Goal: Transaction & Acquisition: Download file/media

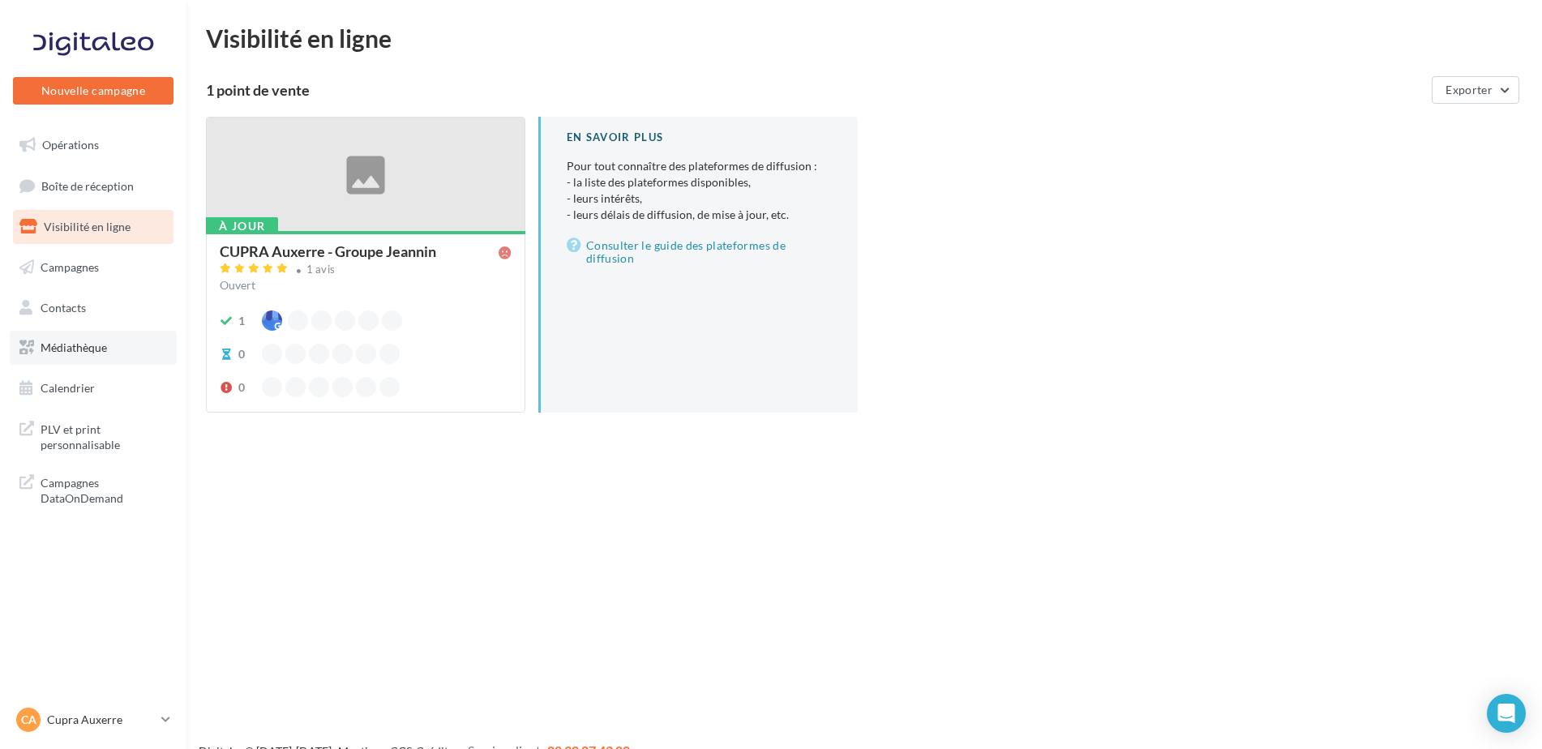
click at [88, 362] on link "Médiathèque" at bounding box center [93, 348] width 167 height 34
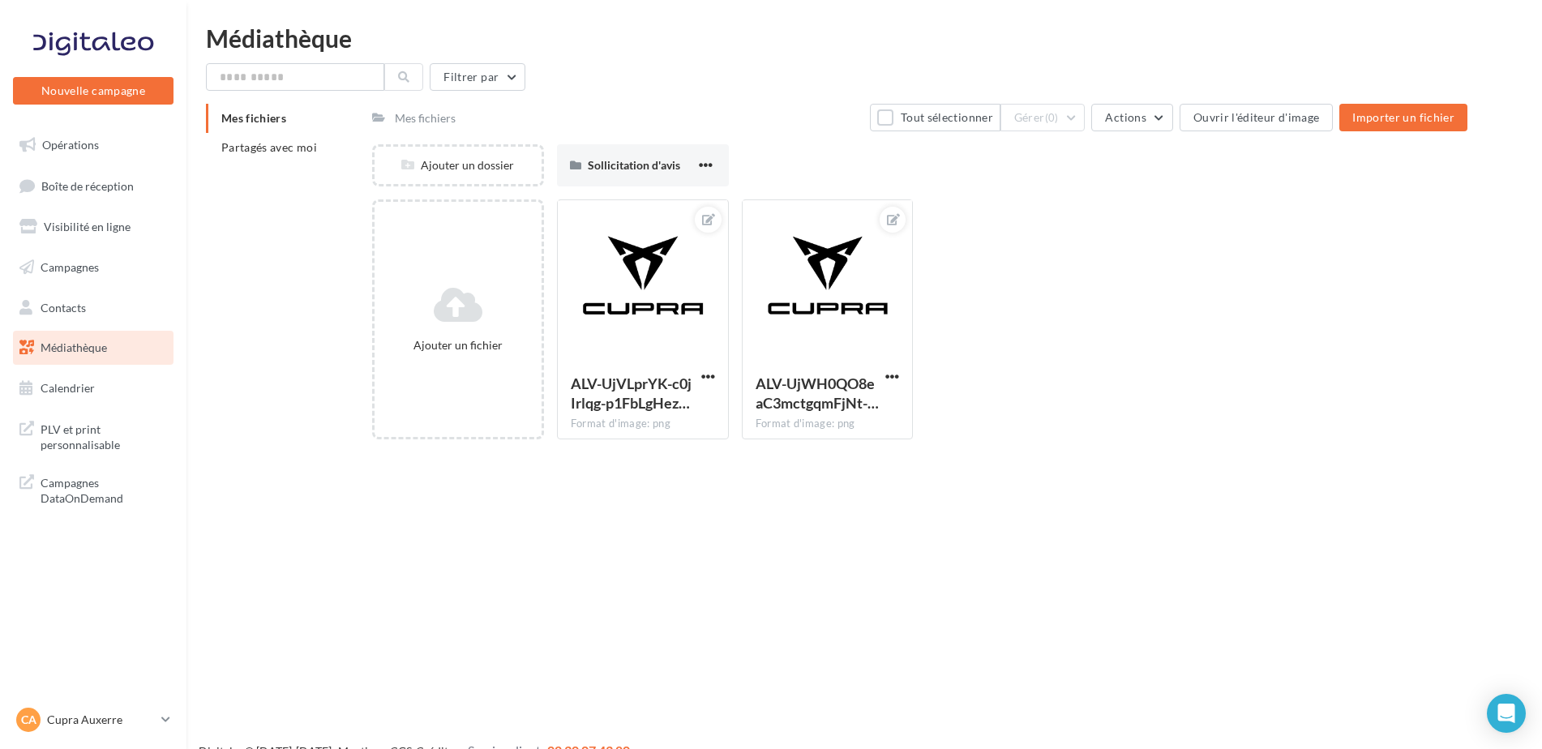
click at [228, 162] on div "Mes fichiers Partagés avec moi" at bounding box center [289, 139] width 166 height 71
click at [242, 152] on span "Partagés avec moi" at bounding box center [269, 147] width 96 height 14
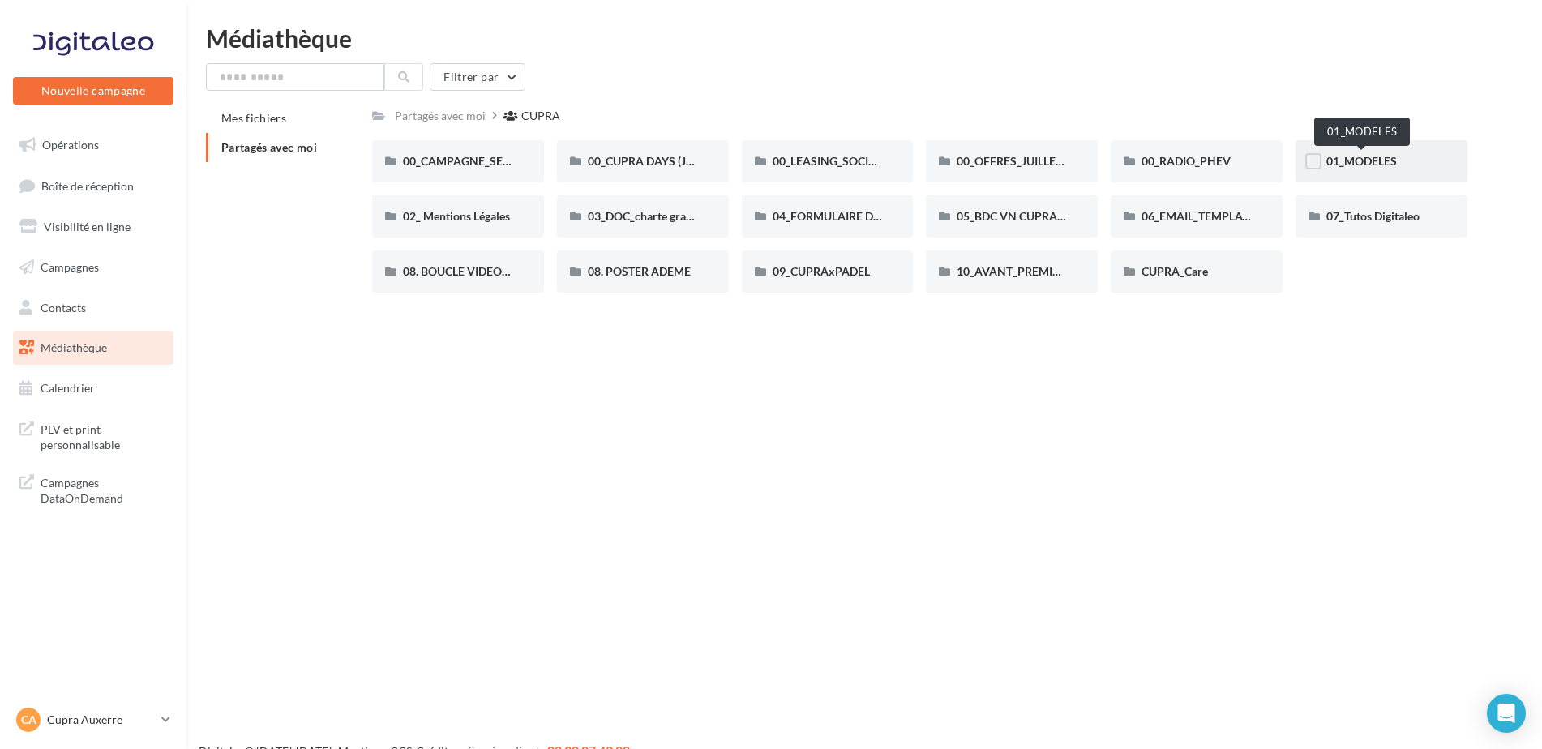
click at [1342, 160] on span "01_MODELES" at bounding box center [1361, 161] width 71 height 14
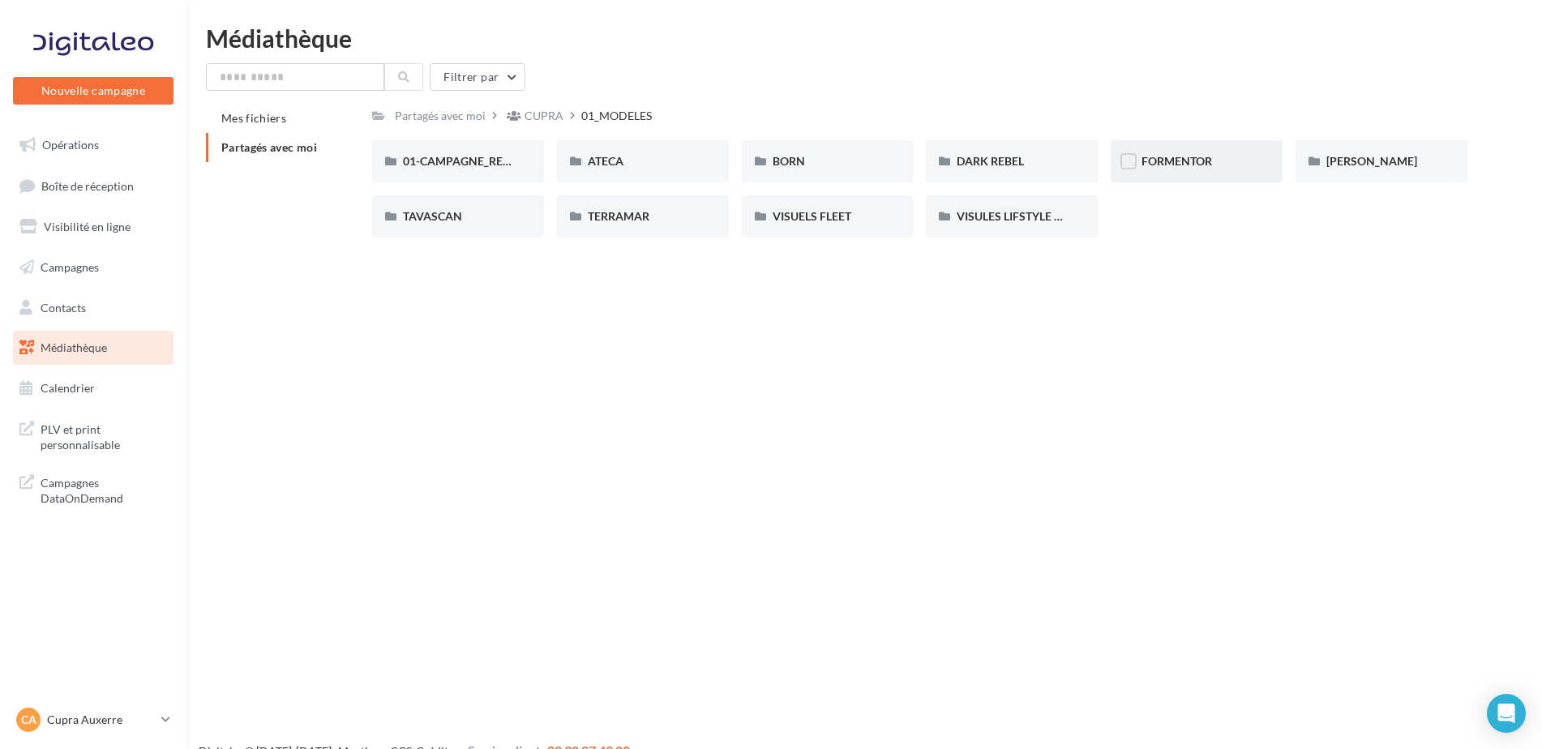
click at [1234, 171] on div "FORMENTOR" at bounding box center [1197, 161] width 172 height 42
click at [505, 174] on div "01-IMAGES" at bounding box center [458, 161] width 172 height 42
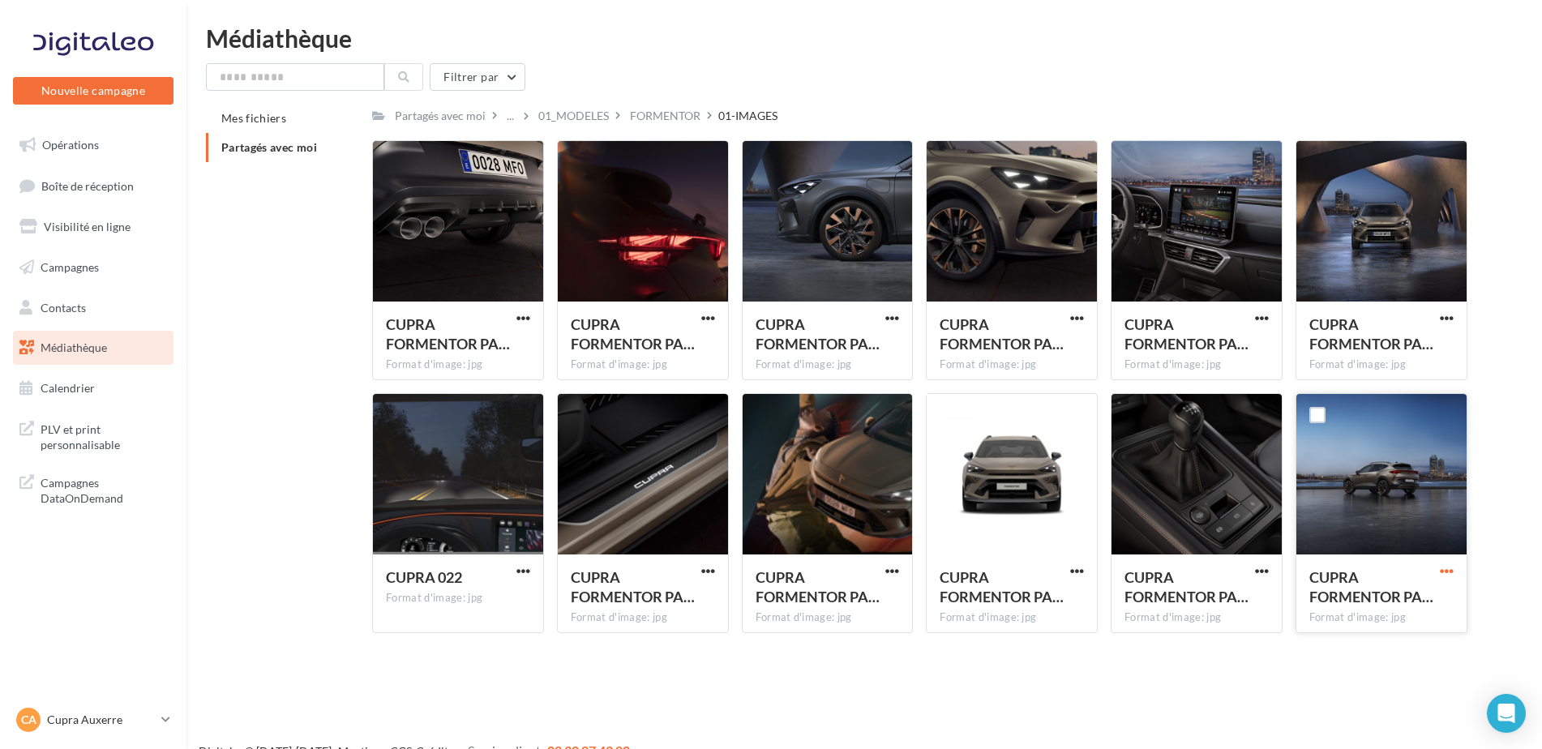
click at [1451, 575] on span "button" at bounding box center [1447, 571] width 14 height 14
click at [1379, 597] on button "Télécharger" at bounding box center [1376, 603] width 162 height 42
click at [689, 114] on div "Le téléchargement va bientôt commencer" at bounding box center [770, 97] width 283 height 44
click at [687, 115] on div "Le téléchargement va bientôt commencer" at bounding box center [770, 97] width 283 height 44
click at [683, 119] on div "FORMENTOR" at bounding box center [665, 116] width 71 height 16
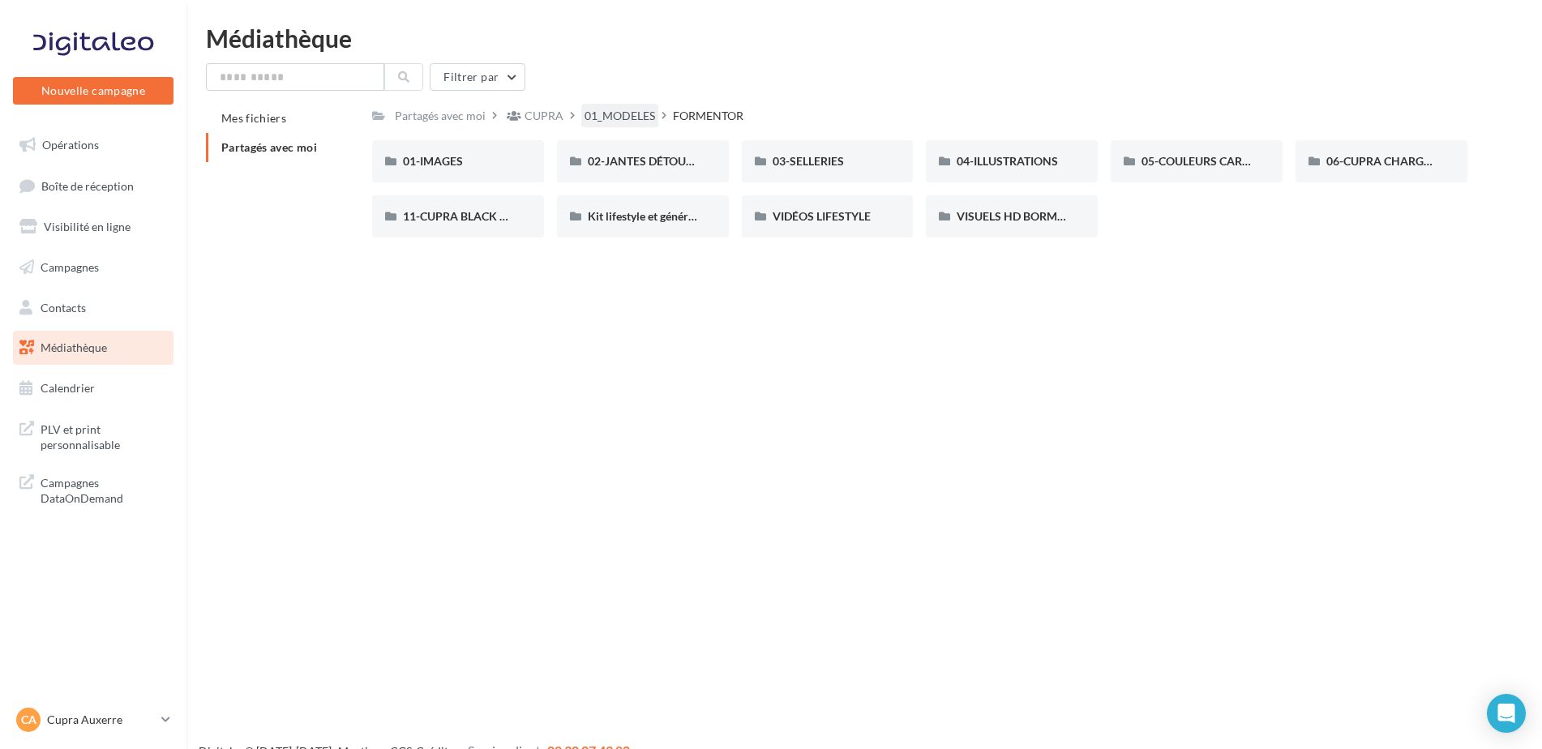
click at [632, 106] on div "01_MODELES" at bounding box center [619, 116] width 77 height 24
drag, startPoint x: 1223, startPoint y: 162, endPoint x: 1232, endPoint y: 208, distance: 46.3
click at [1227, 215] on div "01-CAMPAGNE_RED_THREAD 01-CAMPAGNE_RED_THREAD ATECA ATECA BORN BORN DARK REBEL …" at bounding box center [926, 195] width 1108 height 110
click at [1380, 146] on div "LEON" at bounding box center [1381, 161] width 172 height 42
click at [452, 166] on span "00-5 PORTES" at bounding box center [437, 161] width 69 height 14
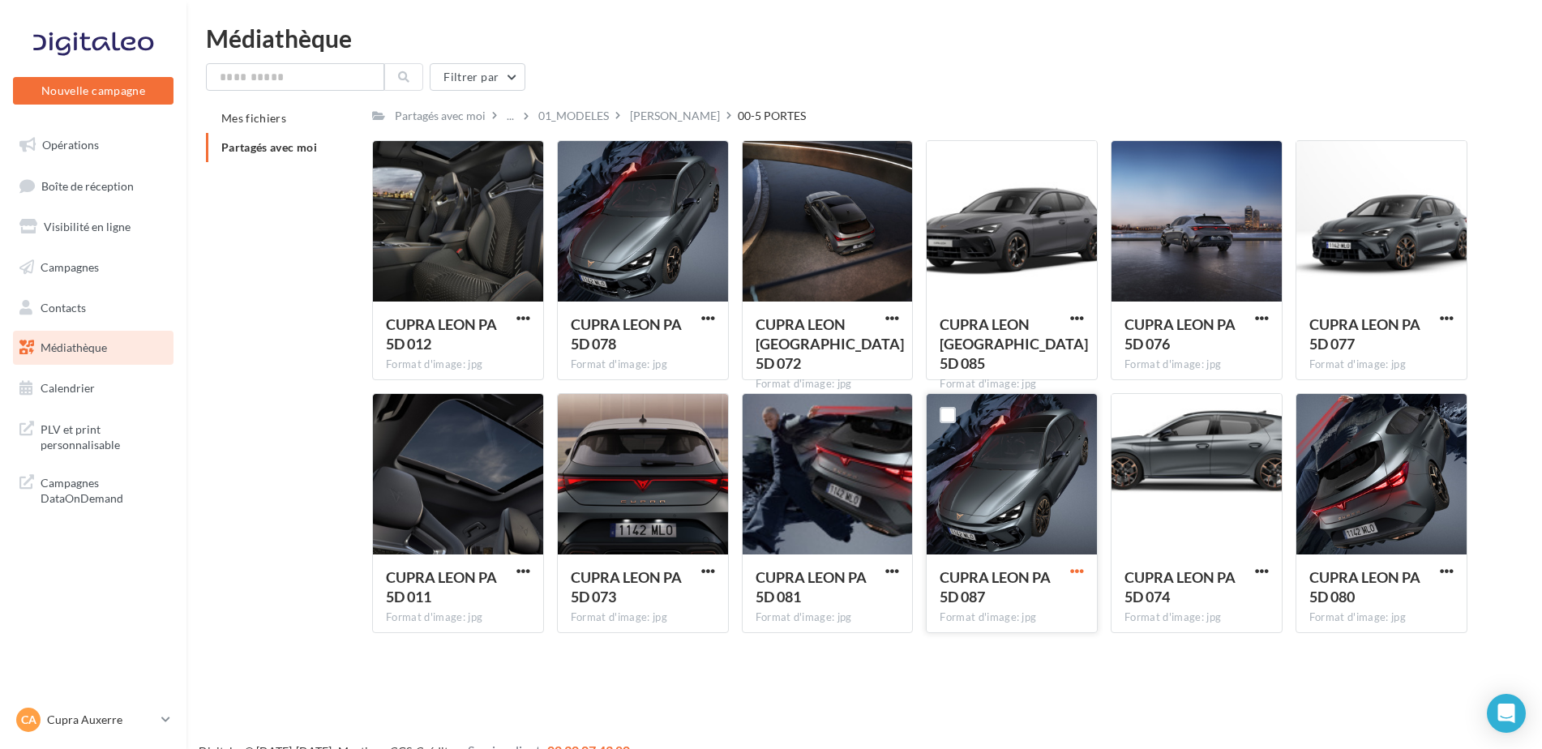
click at [1084, 570] on span "button" at bounding box center [1077, 571] width 14 height 14
click at [1018, 593] on button "Télécharger" at bounding box center [1006, 603] width 162 height 42
click at [1445, 577] on span "button" at bounding box center [1447, 571] width 14 height 14
click at [1096, 659] on div "Nouvelle campagne Nouvelle campagne Opérations Boîte de réception Visibilité en…" at bounding box center [771, 400] width 1542 height 749
click at [896, 321] on span "button" at bounding box center [892, 318] width 14 height 14
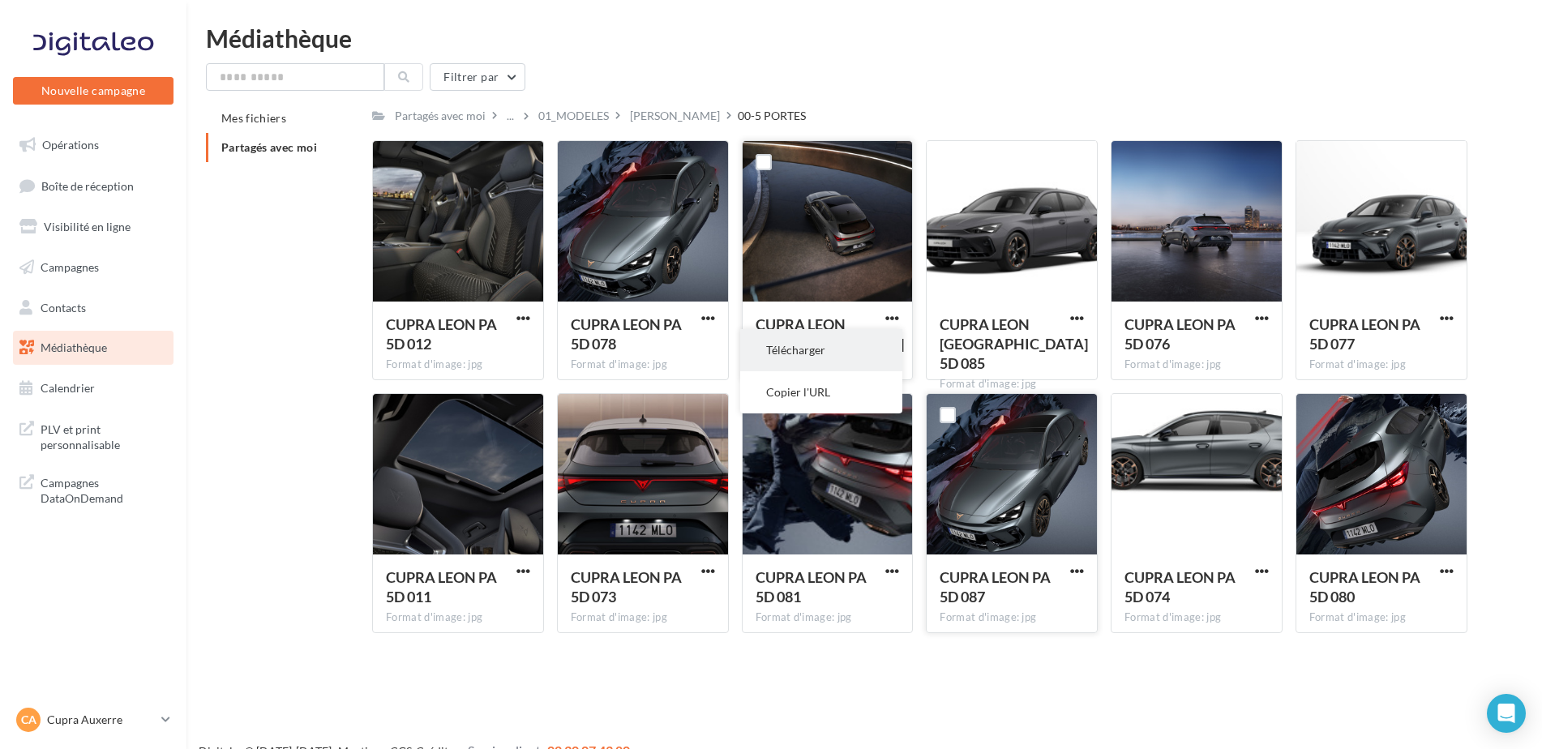
click at [869, 349] on button "Télécharger" at bounding box center [821, 350] width 162 height 42
click at [696, 572] on div "CUPRA LEON PA 5D 073" at bounding box center [643, 588] width 144 height 43
click at [708, 569] on span "button" at bounding box center [708, 571] width 14 height 14
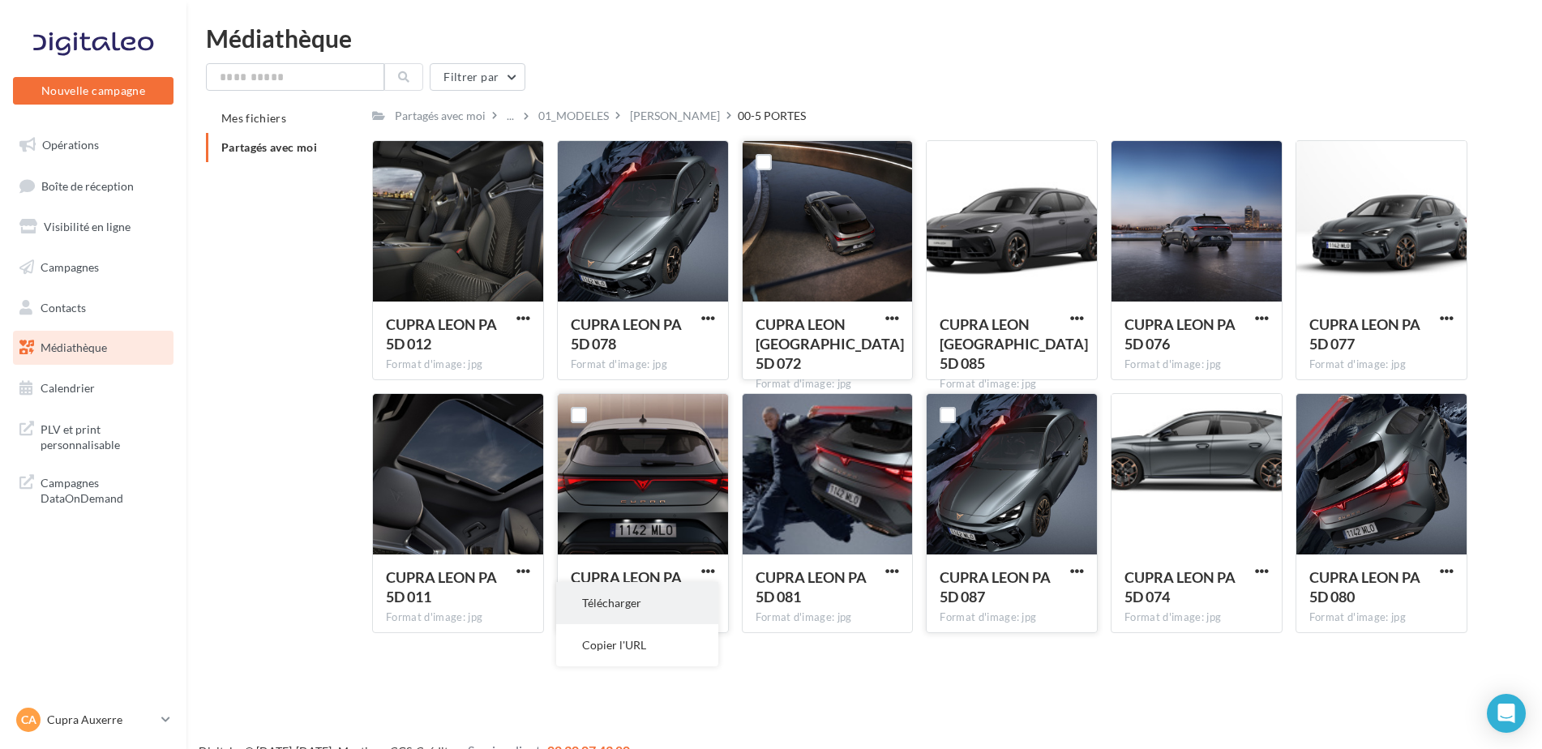
click at [665, 594] on button "Télécharger" at bounding box center [637, 603] width 162 height 42
click at [885, 51] on div "Médiathèque Filtrer par Mes fichiers Partagés avec moi Partagés avec moi ... 01…" at bounding box center [863, 336] width 1355 height 620
click at [135, 722] on p "Cupra Auxerre" at bounding box center [101, 720] width 108 height 16
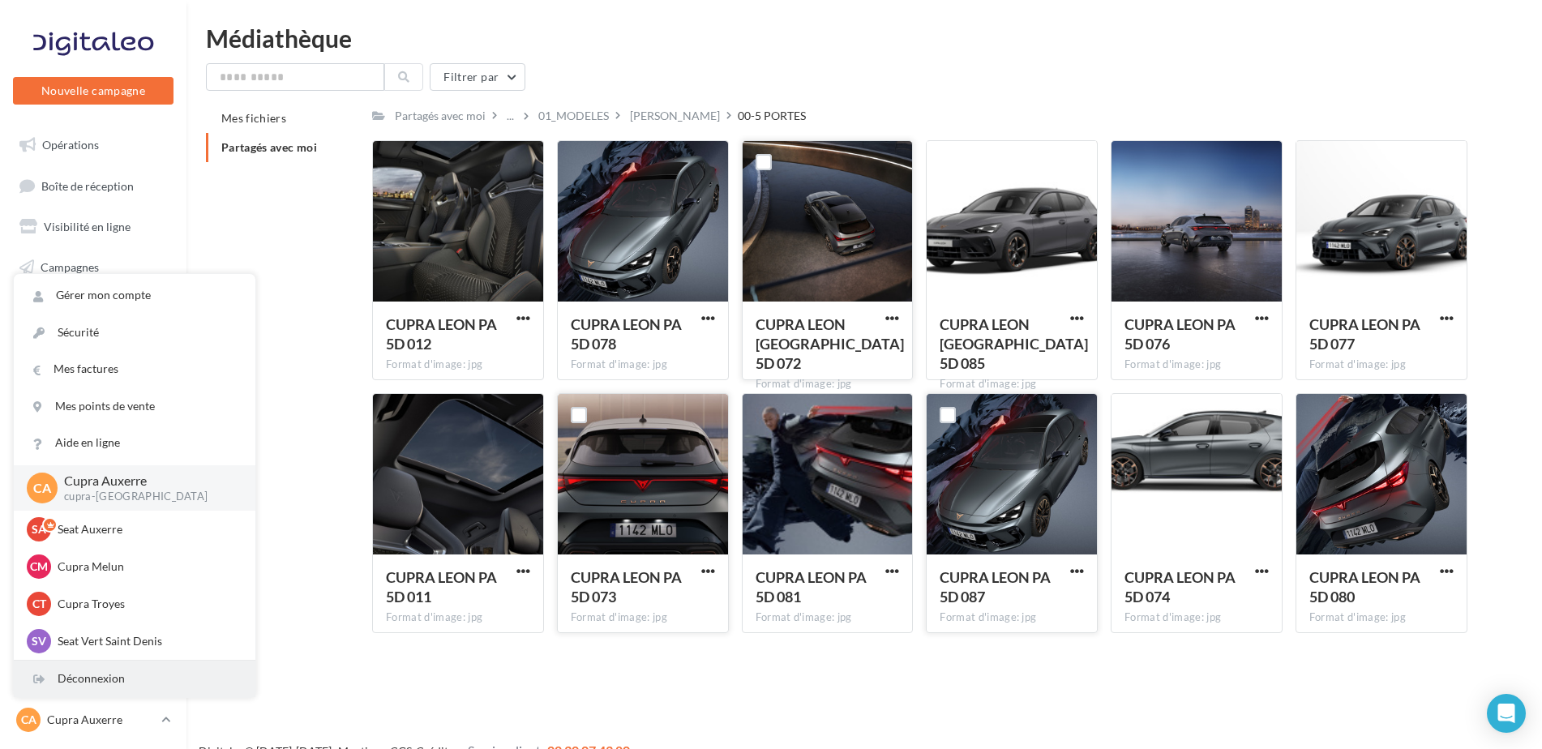
click at [101, 683] on div "Déconnexion" at bounding box center [135, 679] width 242 height 36
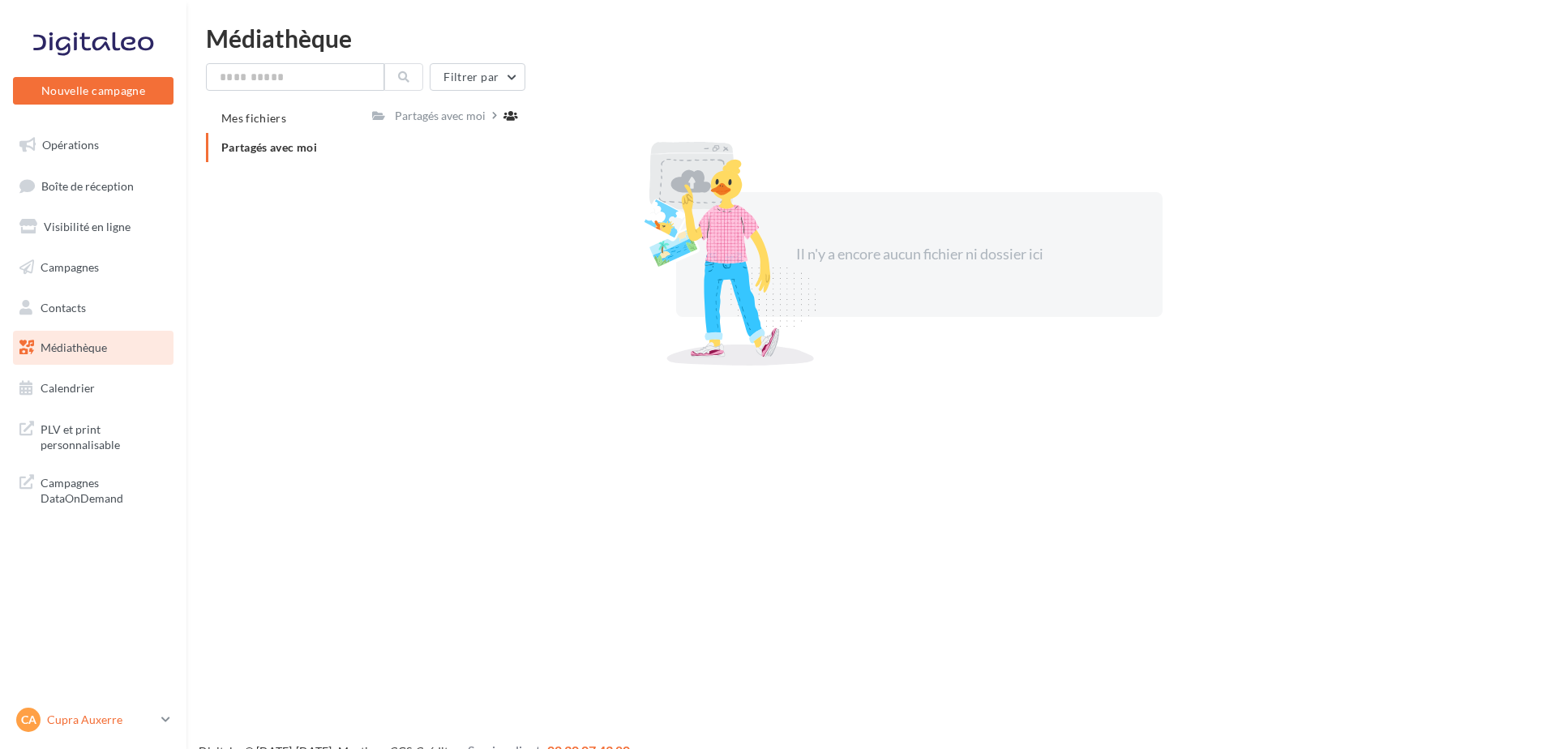
click at [118, 716] on p "Cupra Auxerre" at bounding box center [101, 720] width 108 height 16
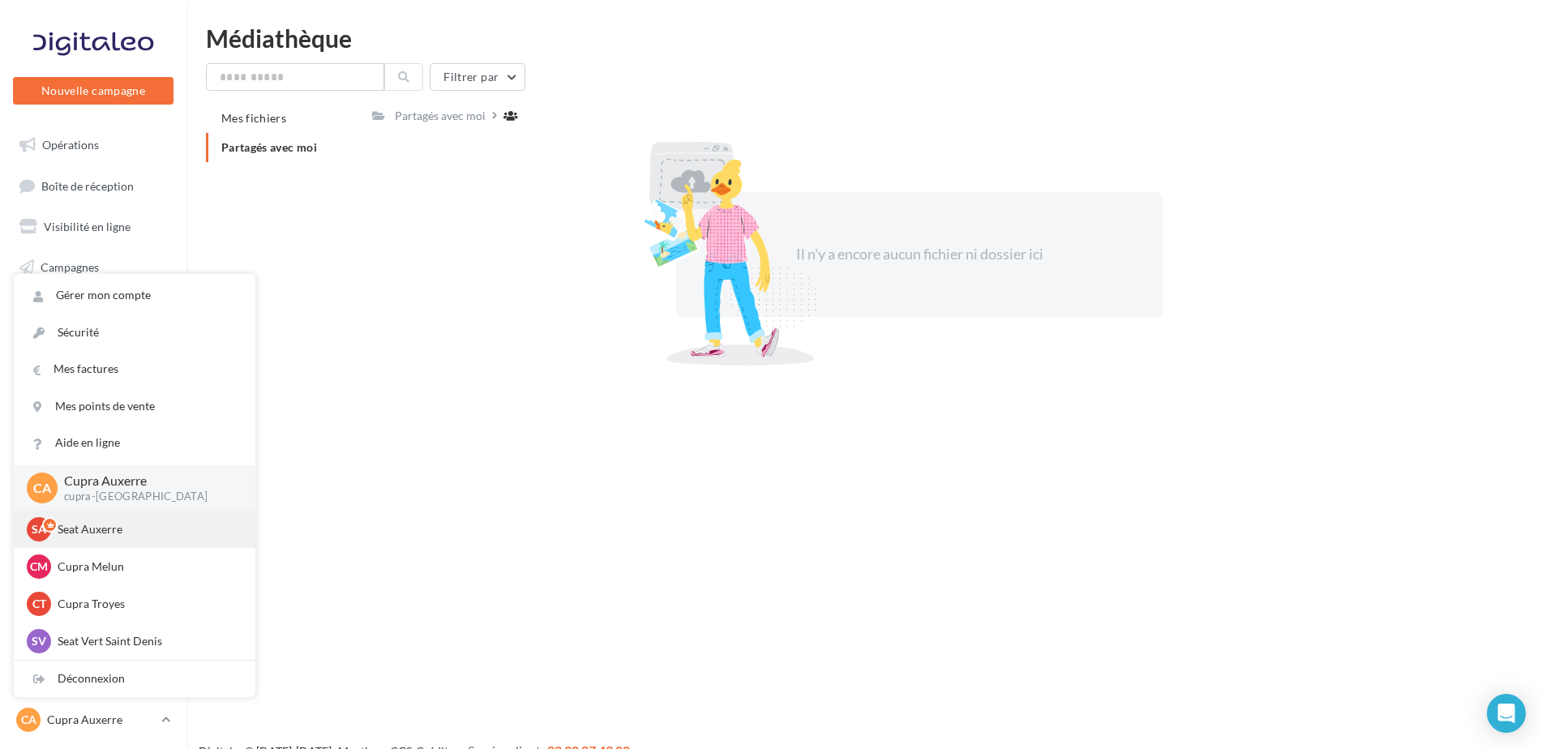
click at [114, 529] on p "Seat Auxerre" at bounding box center [147, 529] width 178 height 16
